Goal: Answer question/provide support: Share knowledge or assist other users

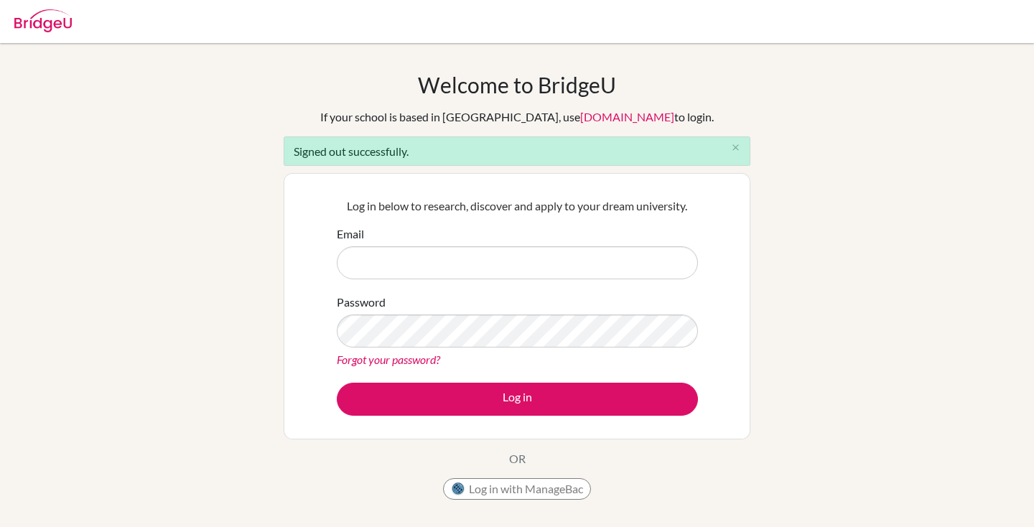
type input "[EMAIL_ADDRESS][DOMAIN_NAME]"
click at [565, 263] on input "[EMAIL_ADDRESS][DOMAIN_NAME]" at bounding box center [517, 262] width 361 height 33
click at [765, 287] on div "Welcome to [GEOGRAPHIC_DATA] If your school is based in [GEOGRAPHIC_DATA], use …" at bounding box center [517, 325] width 1034 height 506
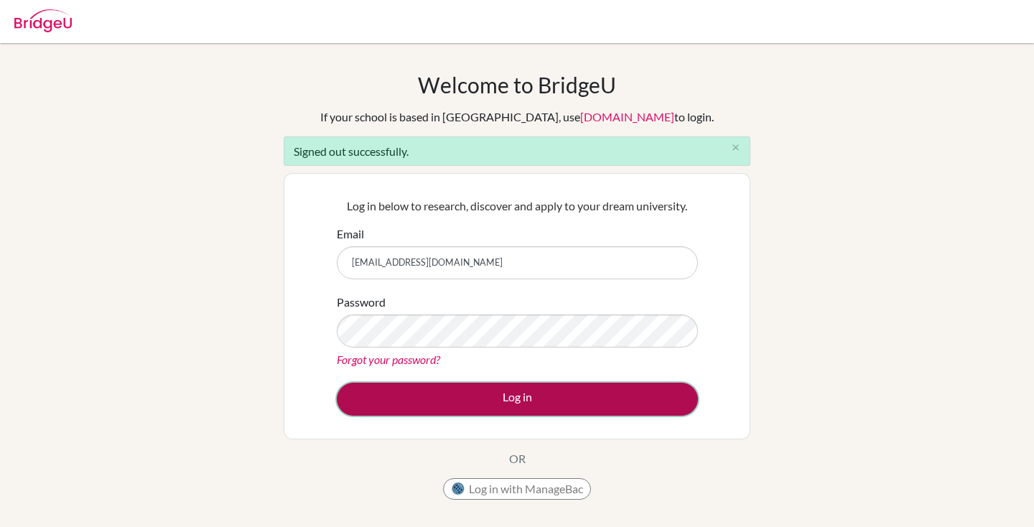
click at [613, 410] on button "Log in" at bounding box center [517, 399] width 361 height 33
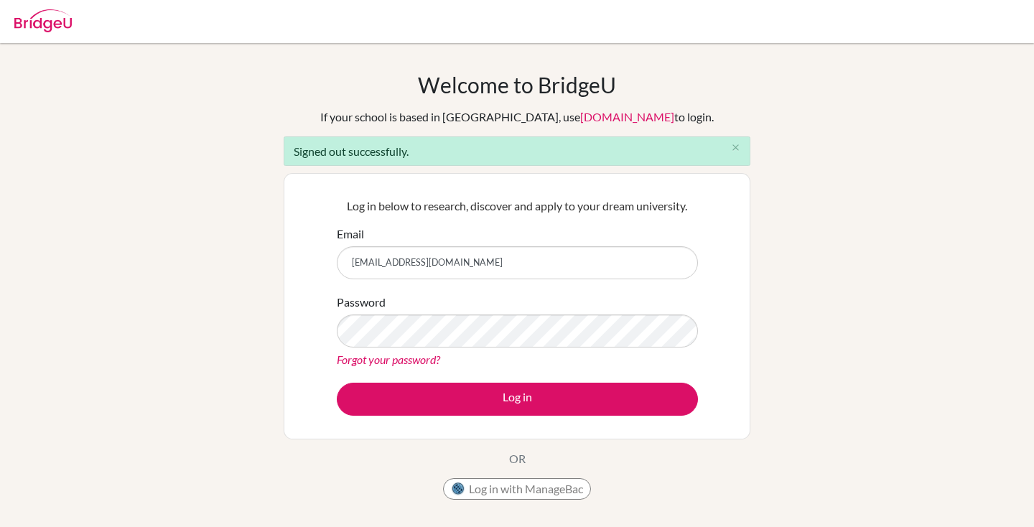
click at [720, 207] on div "Log in below to research, discover and apply to your dream university. Email ej…" at bounding box center [517, 306] width 467 height 266
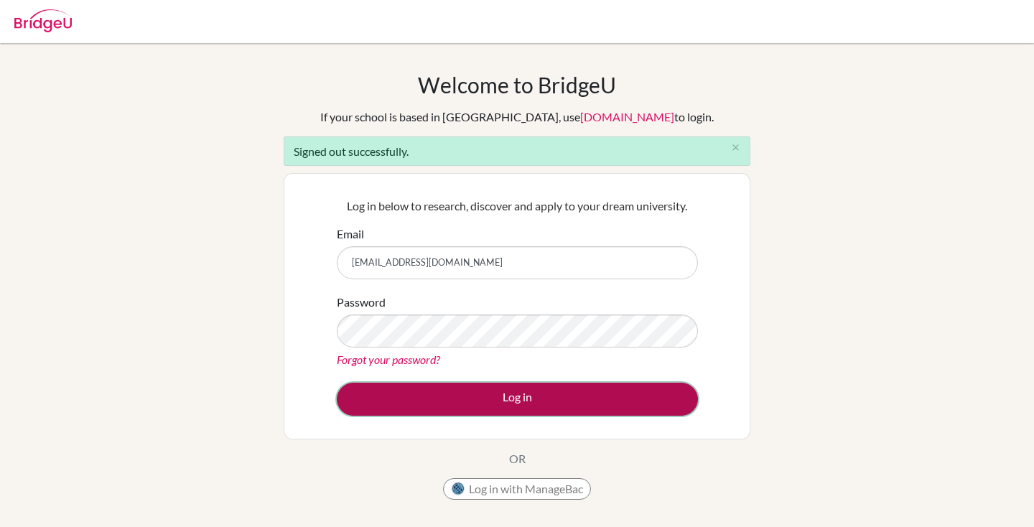
click at [602, 405] on button "Log in" at bounding box center [517, 399] width 361 height 33
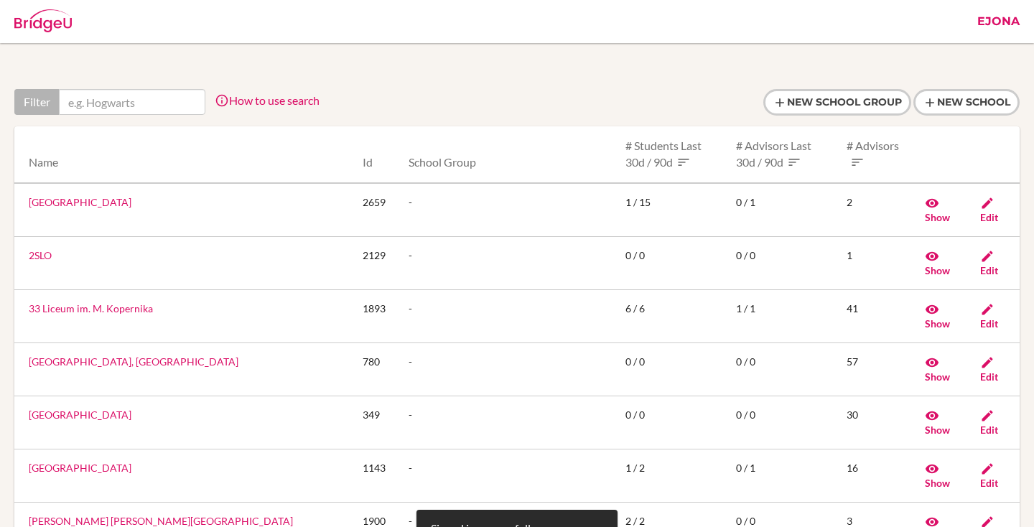
click at [990, 18] on link "Ejona" at bounding box center [998, 21] width 57 height 43
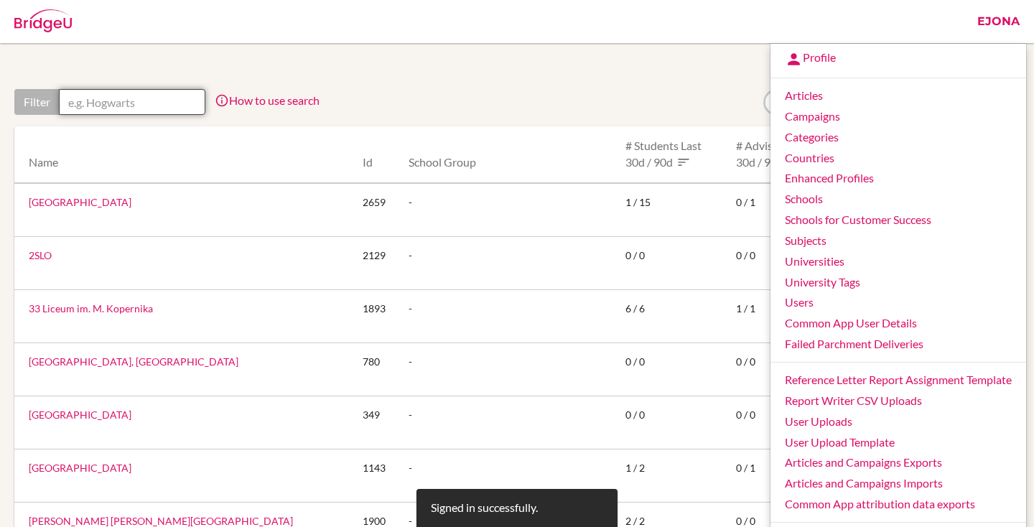
click at [162, 95] on input "text" at bounding box center [132, 102] width 147 height 26
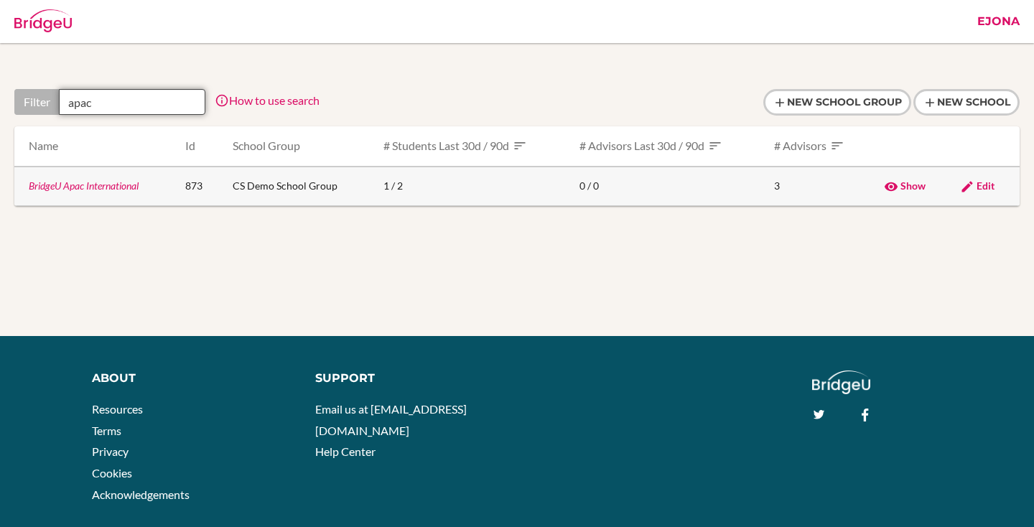
type input "apac"
click at [80, 192] on link "BridgeU Apac International" at bounding box center [84, 186] width 110 height 12
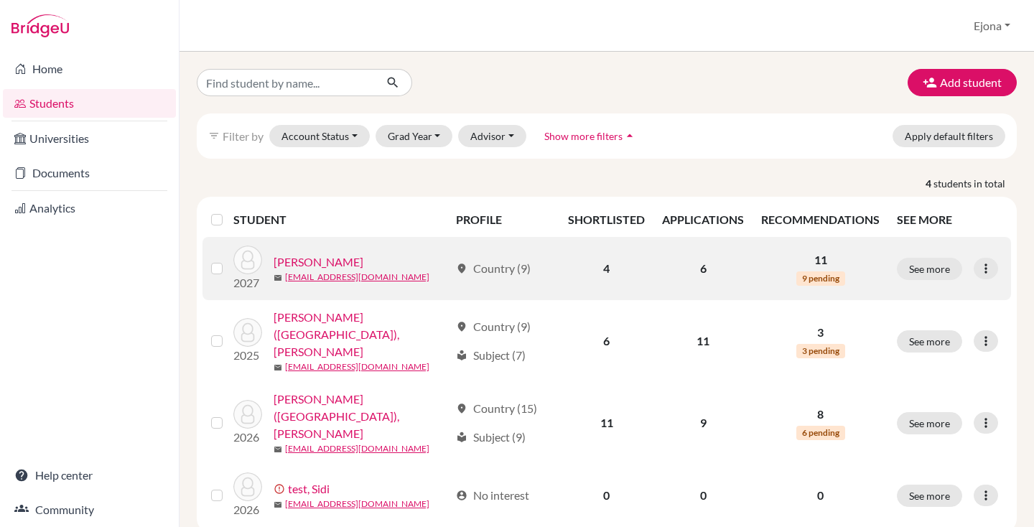
click at [312, 261] on link "[PERSON_NAME]" at bounding box center [319, 262] width 90 height 17
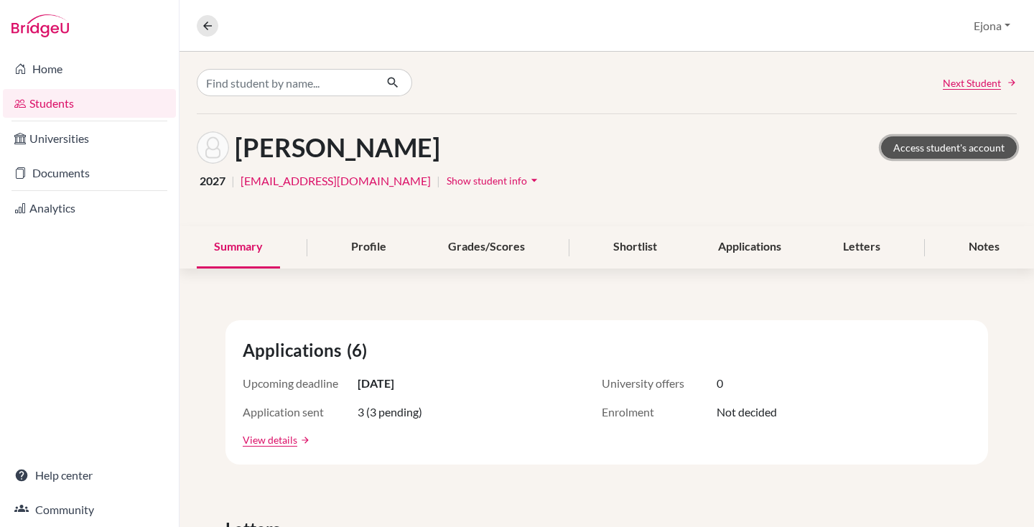
click at [953, 154] on link "Access student's account" at bounding box center [949, 147] width 136 height 22
